Goal: Task Accomplishment & Management: Manage account settings

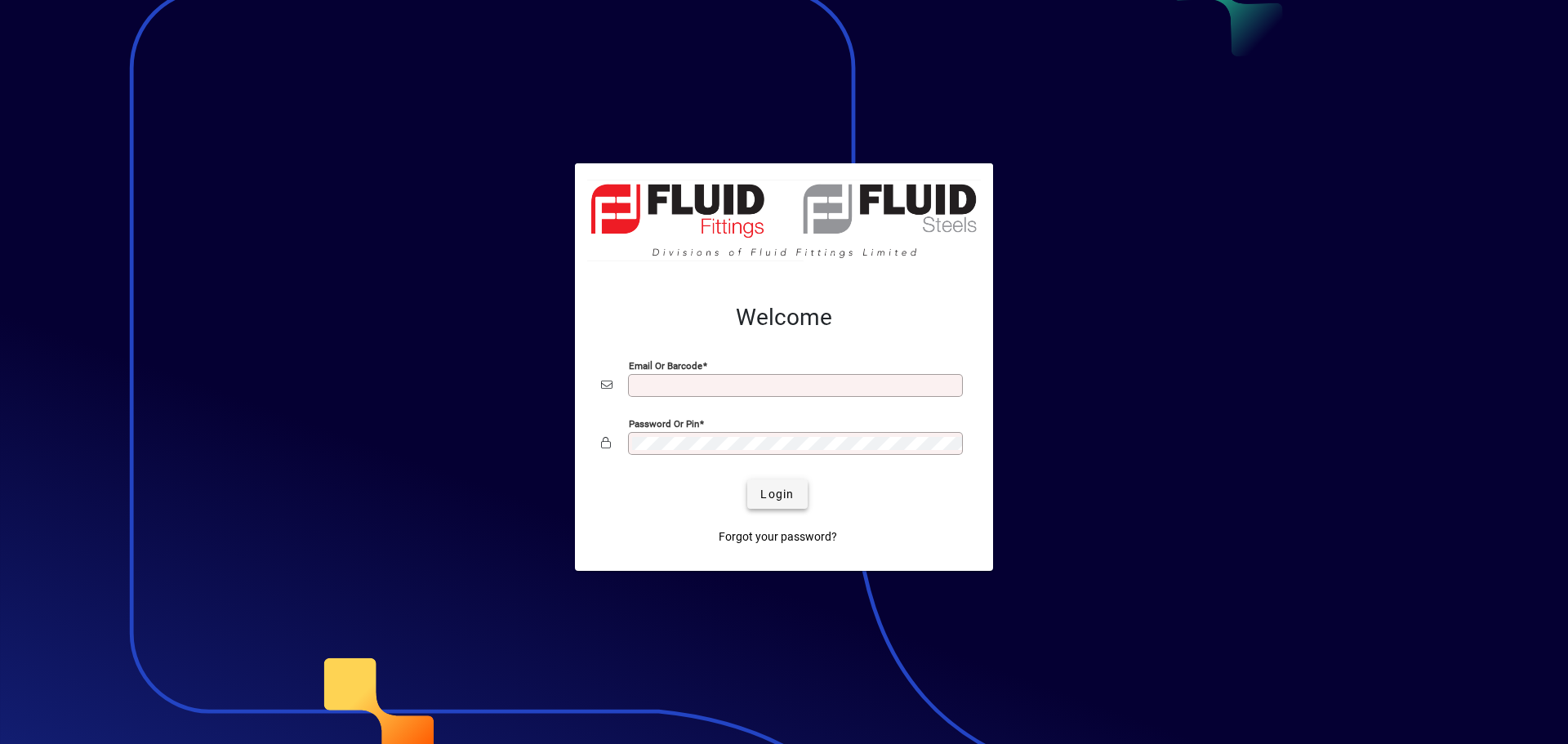
type input "**********"
click at [774, 493] on span "Login" at bounding box center [777, 494] width 33 height 17
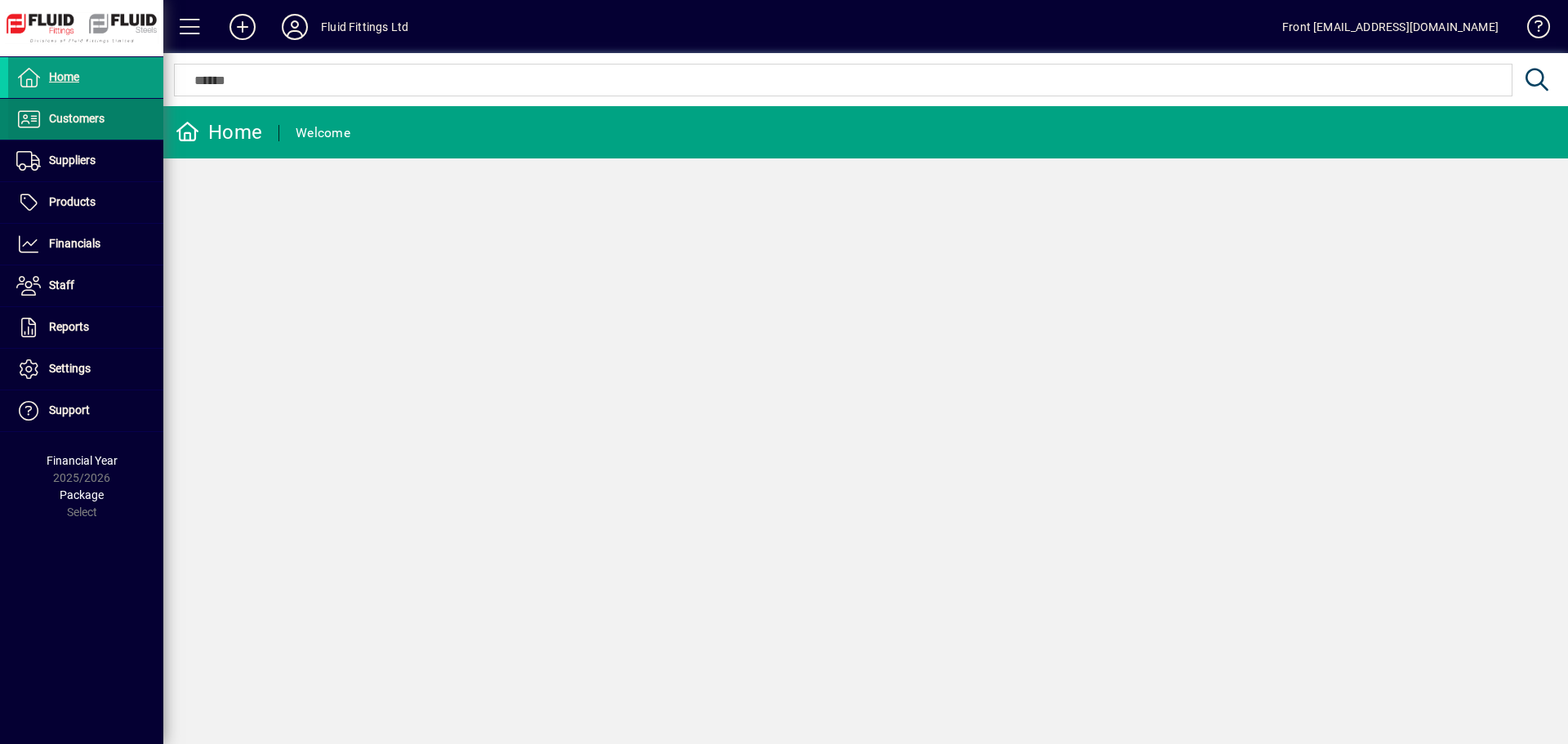
click at [70, 117] on span "Customers" at bounding box center [77, 118] width 56 height 13
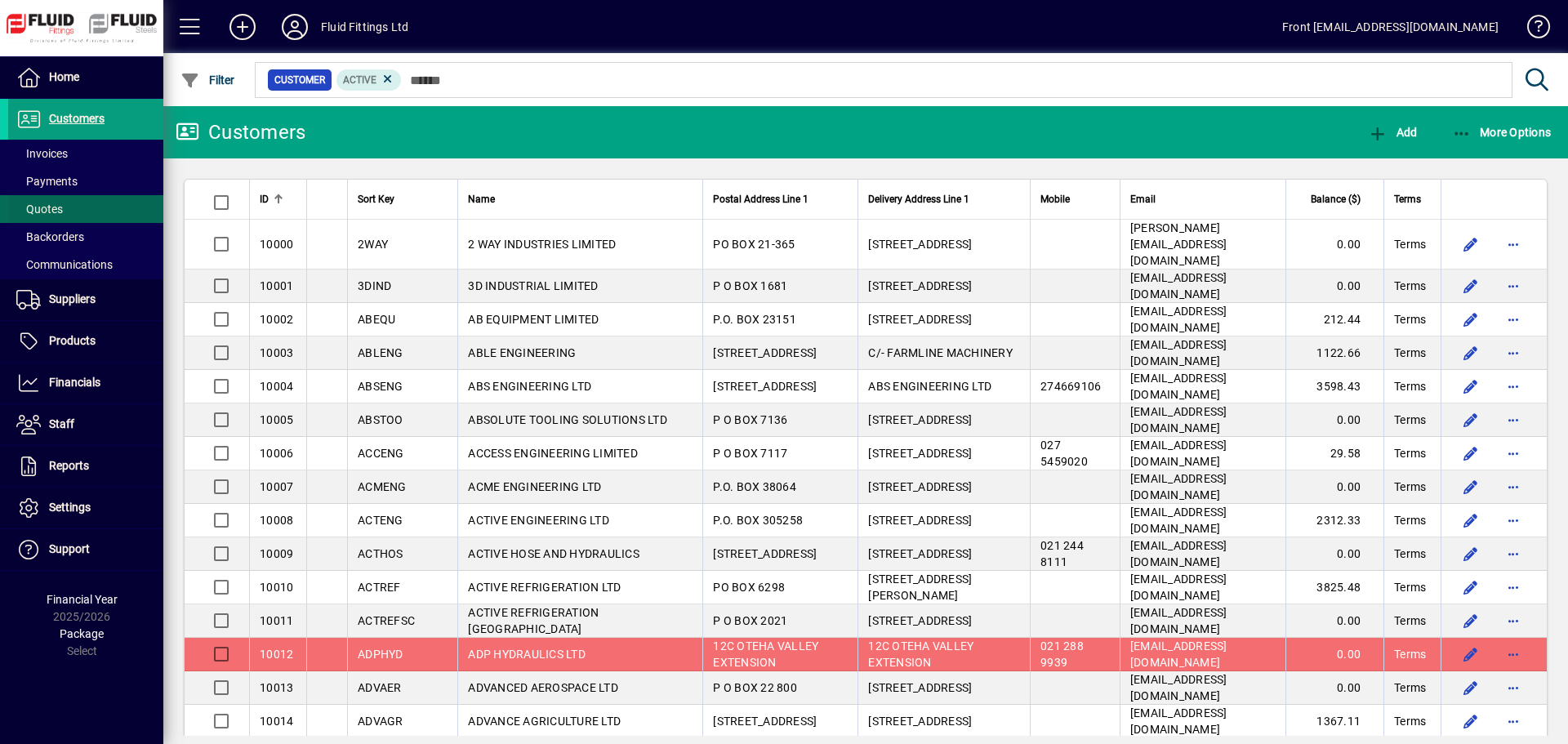
click at [59, 203] on span "Quotes" at bounding box center [39, 209] width 46 height 13
